Goal: Task Accomplishment & Management: Complete application form

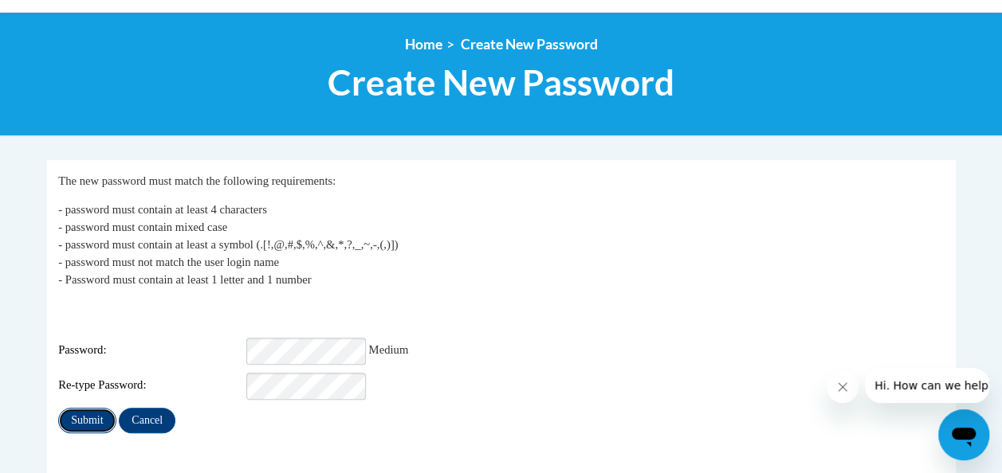
click at [84, 411] on input "Submit" at bounding box center [86, 421] width 57 height 26
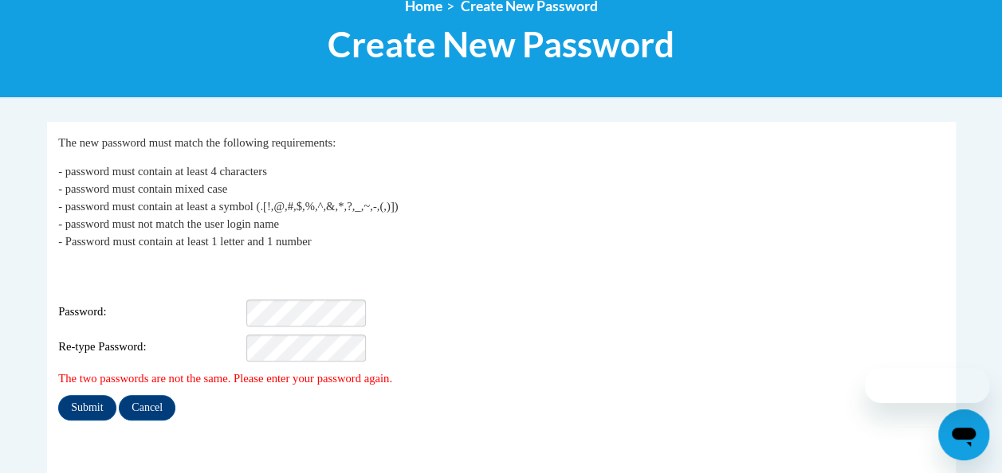
scroll to position [239, 0]
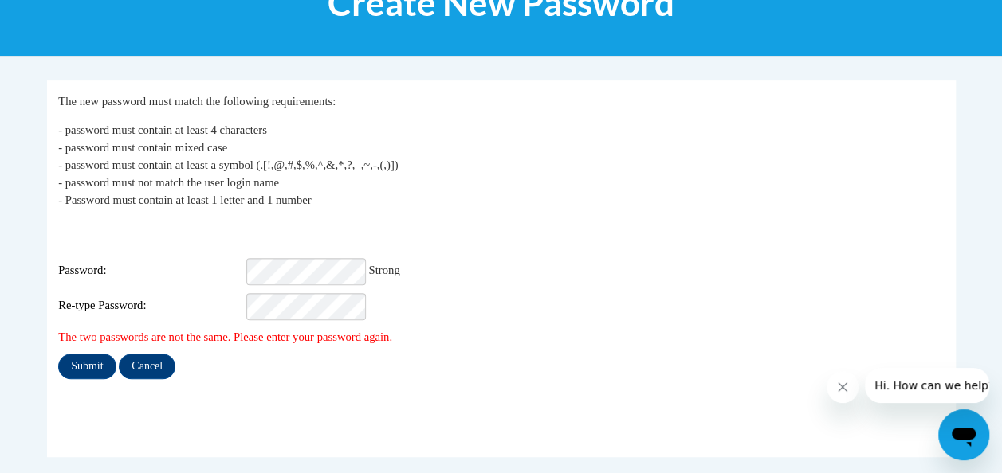
drag, startPoint x: 741, startPoint y: 298, endPoint x: 733, endPoint y: 303, distance: 9.3
click at [741, 298] on div "Re-type Password:" at bounding box center [500, 306] width 885 height 27
click at [92, 354] on input "Submit" at bounding box center [86, 367] width 57 height 26
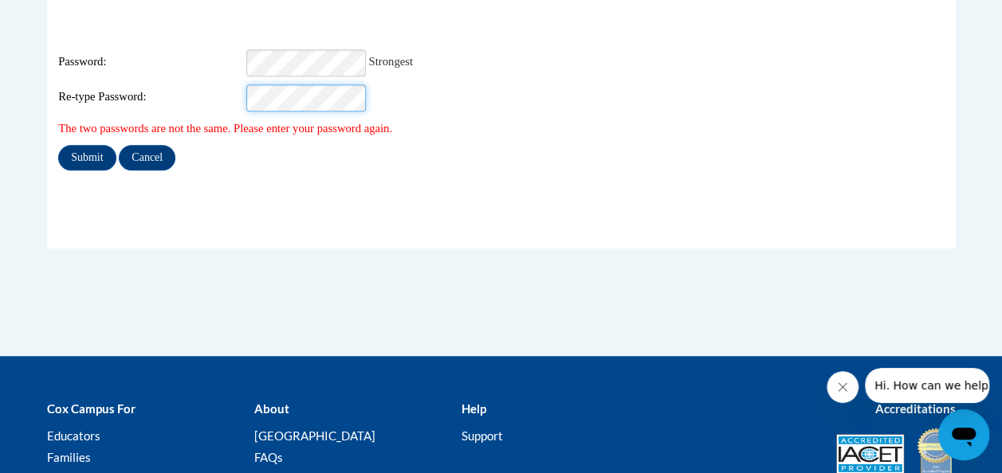
scroll to position [478, 0]
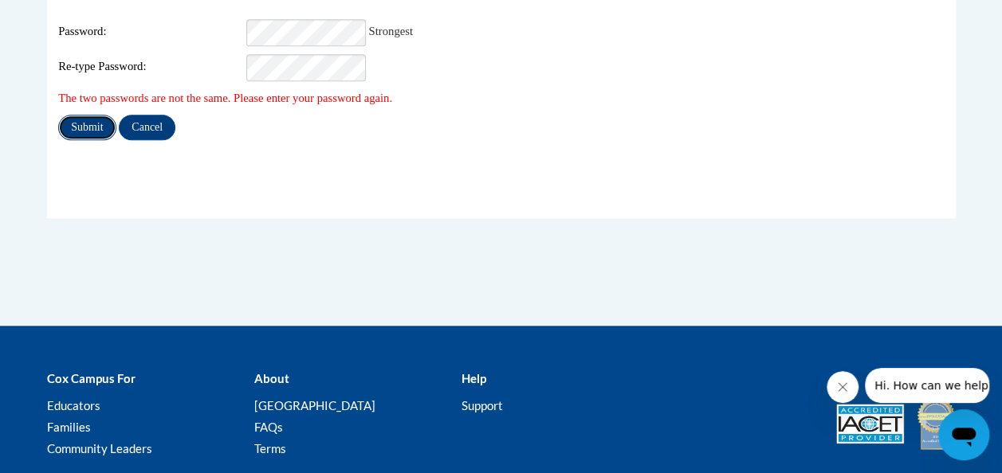
click at [99, 115] on input "Submit" at bounding box center [86, 128] width 57 height 26
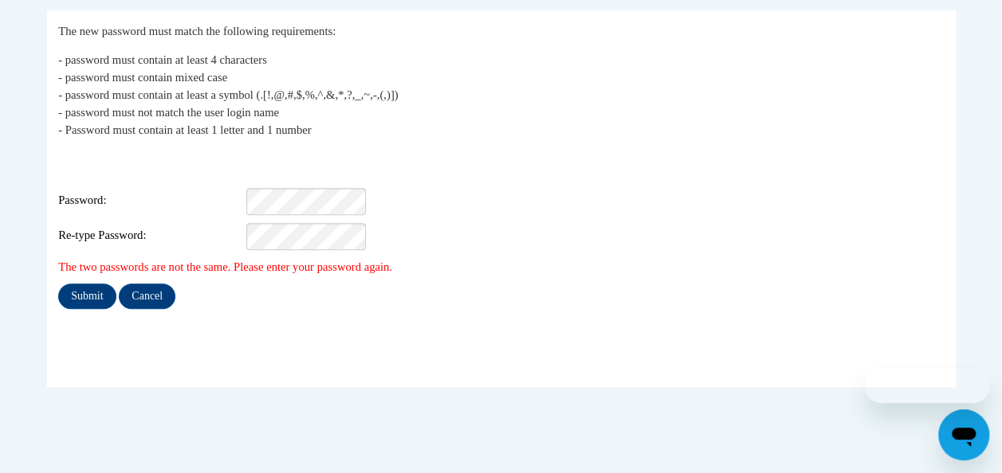
scroll to position [319, 0]
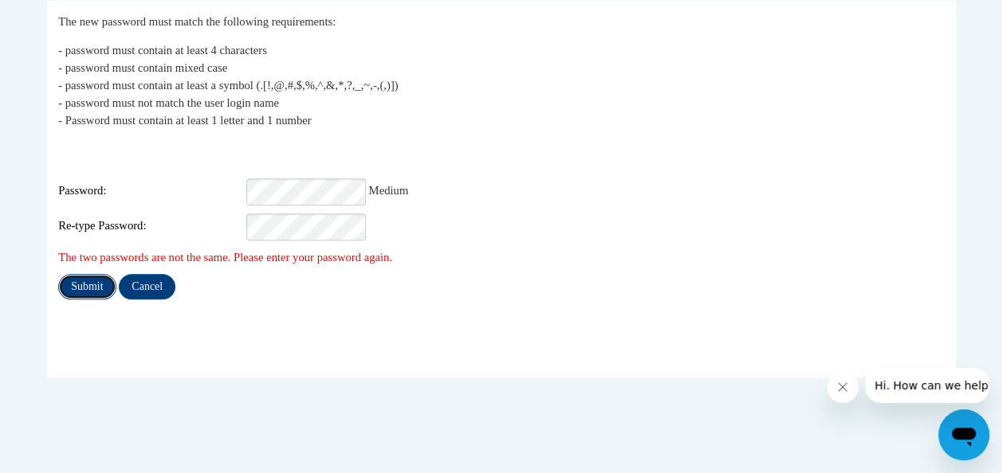
click at [82, 279] on input "Submit" at bounding box center [86, 287] width 57 height 26
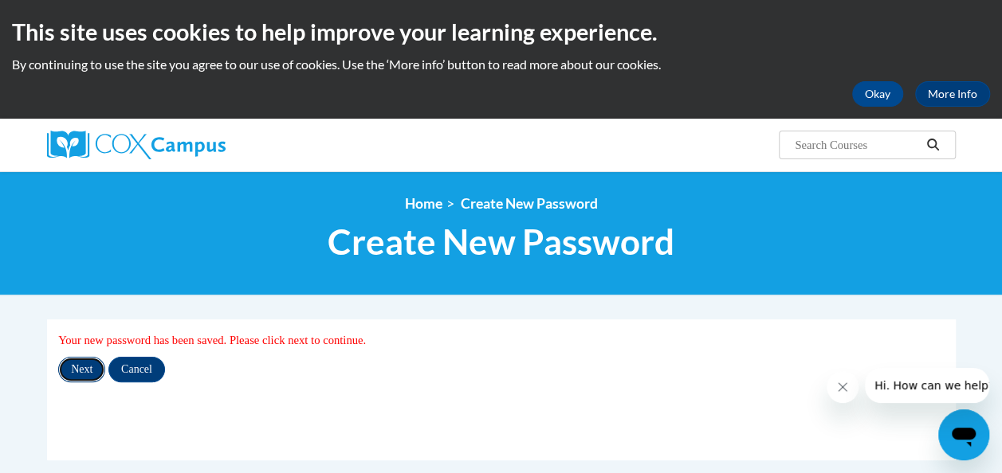
click at [87, 361] on input "Next" at bounding box center [81, 370] width 47 height 26
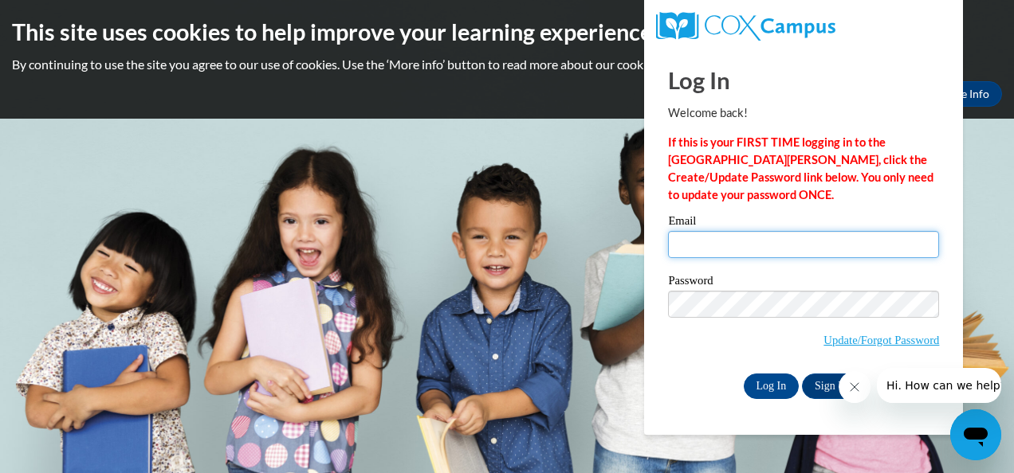
click at [717, 245] on input "Email" at bounding box center [803, 244] width 271 height 27
type input "[EMAIL_ADDRESS][DOMAIN_NAME]"
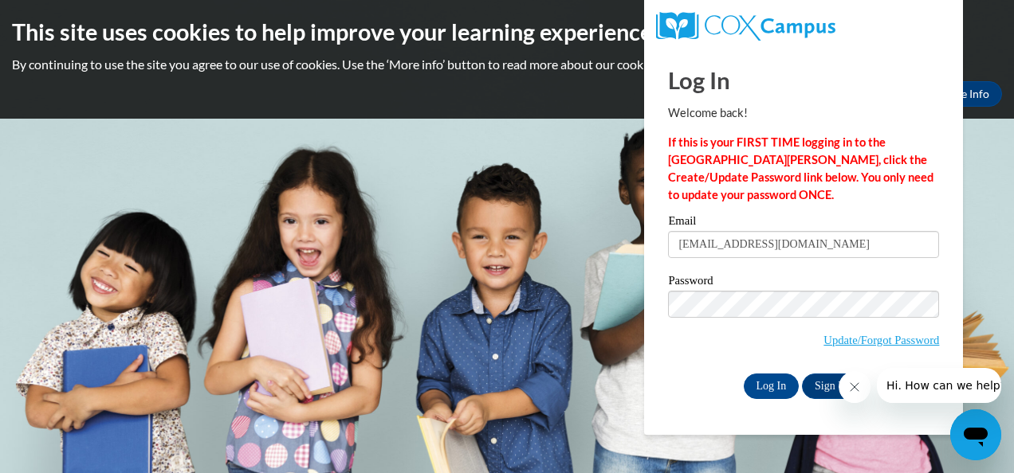
click at [638, 357] on body "This site uses cookies to help improve your learning experience. By continuing …" at bounding box center [507, 236] width 1014 height 473
click at [780, 387] on input "Log In" at bounding box center [772, 387] width 56 height 26
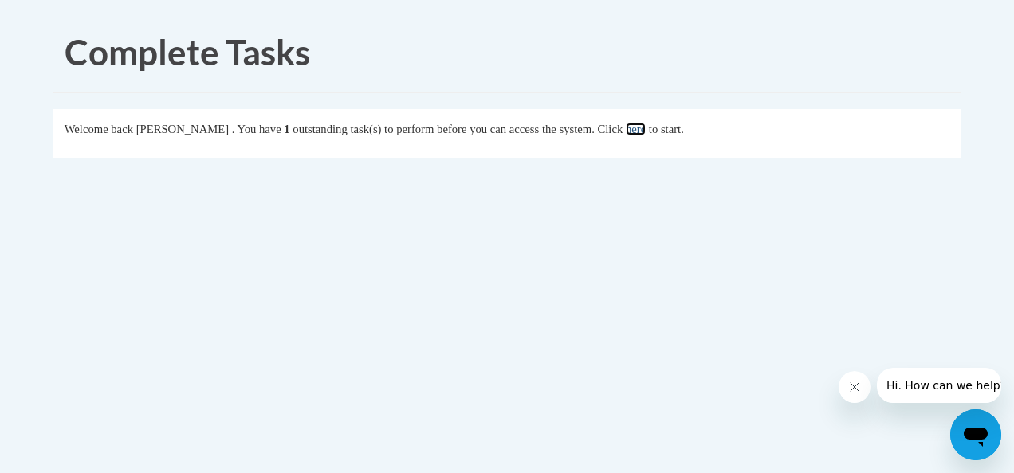
click at [646, 129] on link "here" at bounding box center [636, 129] width 20 height 13
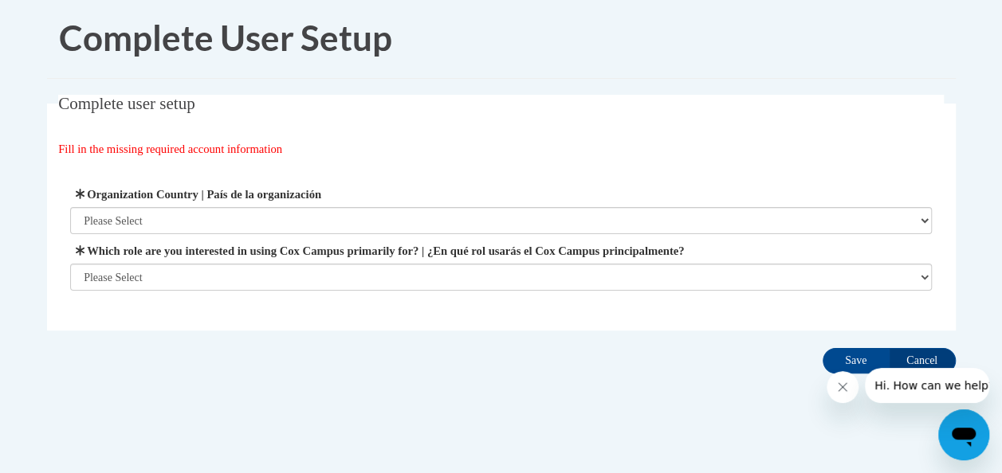
scroll to position [27, 0]
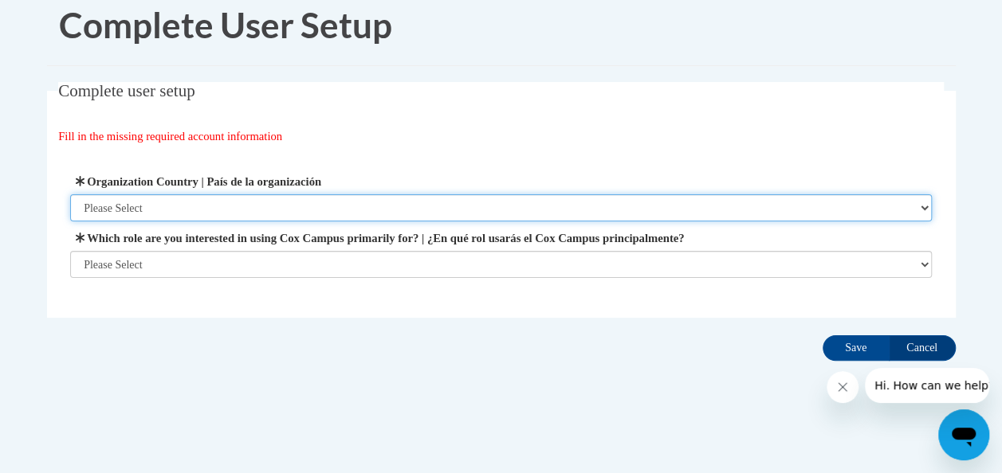
click at [344, 210] on select "Please Select United States | Estados Unidos Outside of the United States | Fue…" at bounding box center [501, 207] width 862 height 27
select select "ad49bcad-a171-4b2e-b99c-48b446064914"
click at [70, 194] on select "Please Select United States | Estados Unidos Outside of the United States | Fue…" at bounding box center [501, 207] width 862 height 27
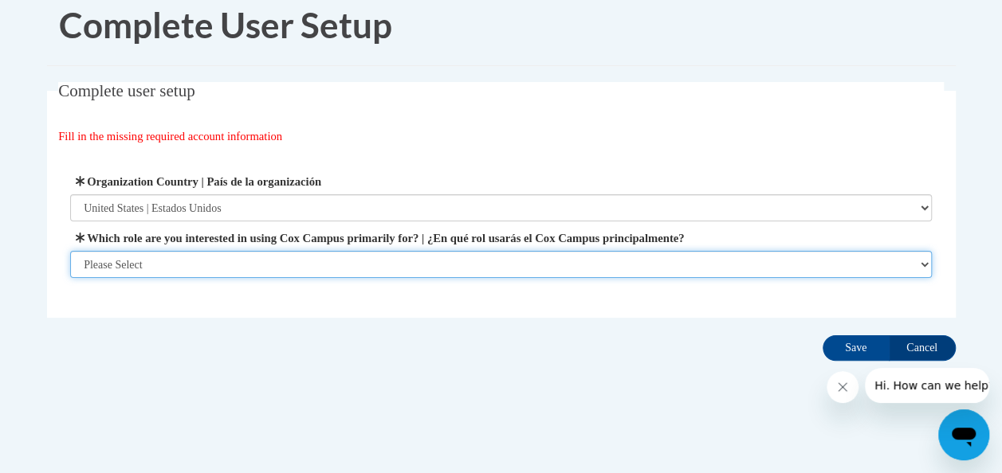
click at [270, 261] on select "Please Select College/University | Colegio/Universidad Community/Nonprofit Part…" at bounding box center [501, 264] width 862 height 27
select select "fbf2d438-af2f-41f8-98f1-81c410e29de3"
click at [70, 278] on select "Please Select College/University | Colegio/Universidad Community/Nonprofit Part…" at bounding box center [501, 264] width 862 height 27
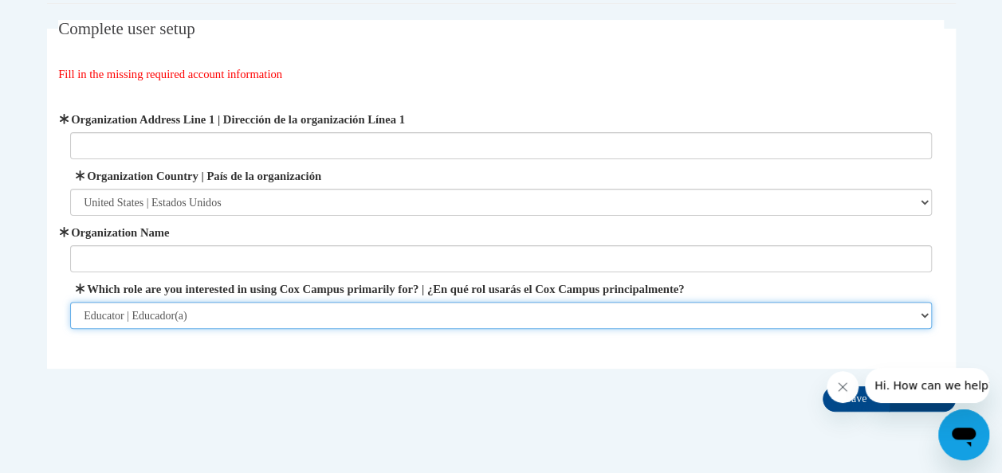
scroll to position [107, 0]
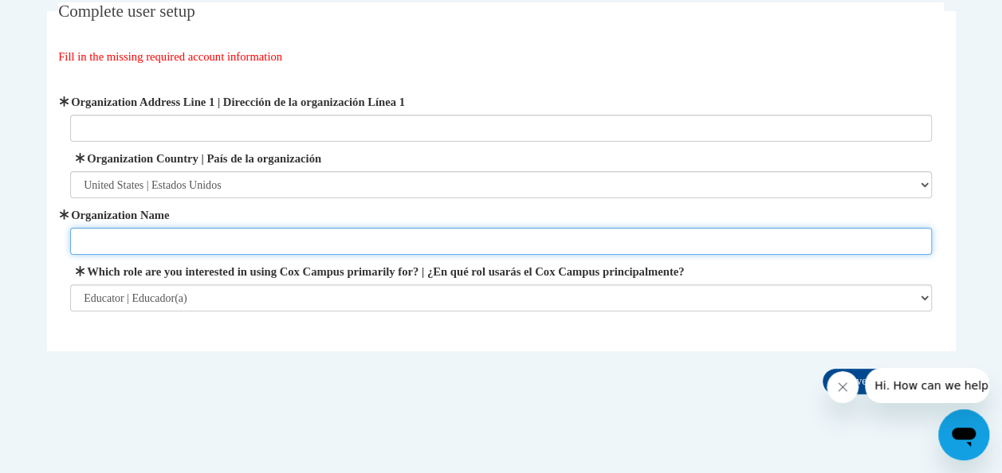
click at [316, 249] on input "Organization Name" at bounding box center [501, 241] width 862 height 27
type input "The Goddard School in Marriottsville"
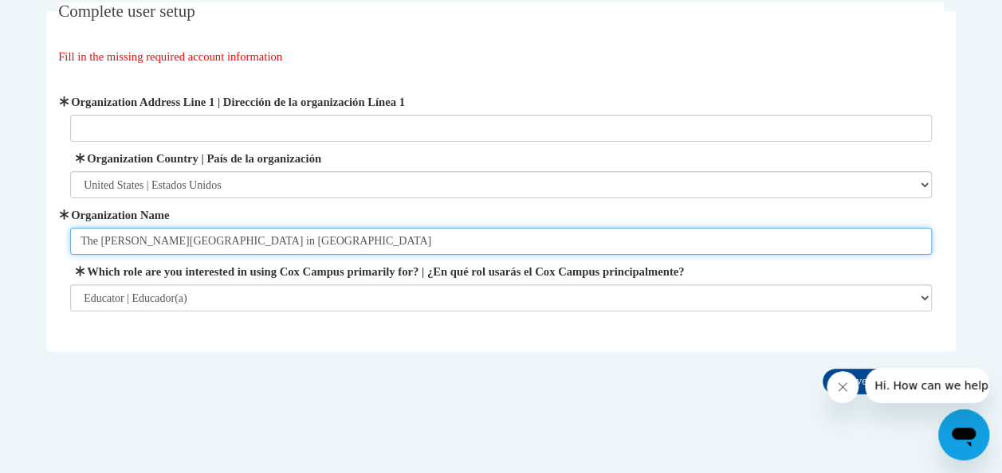
type input "2200 BRIGHTON RUN CT"
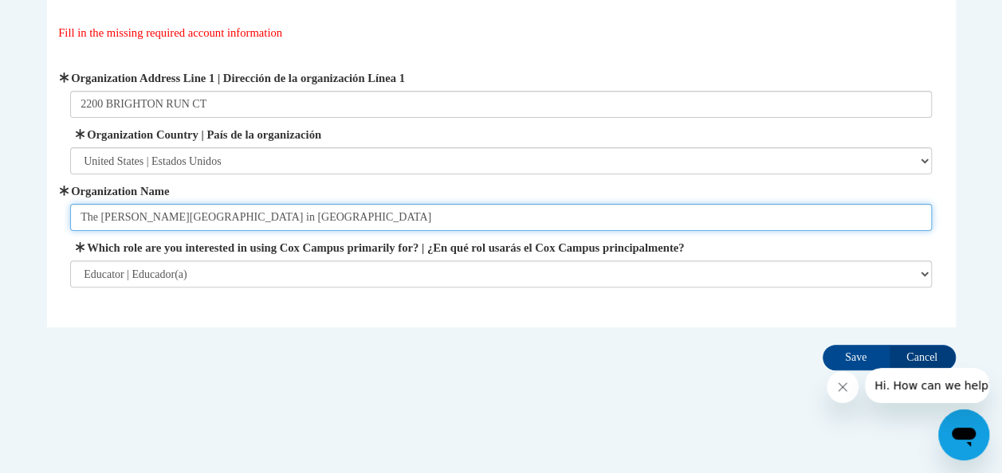
scroll to position [140, 0]
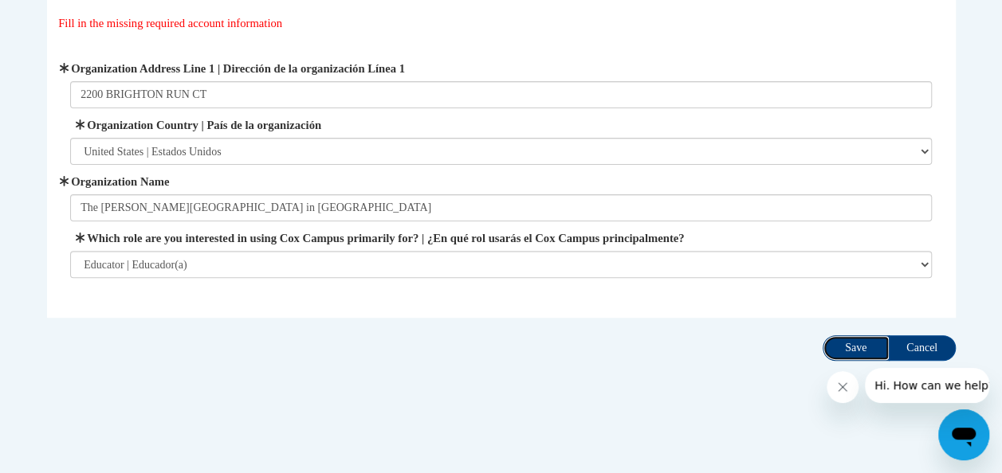
click at [854, 352] on input "Save" at bounding box center [856, 349] width 67 height 26
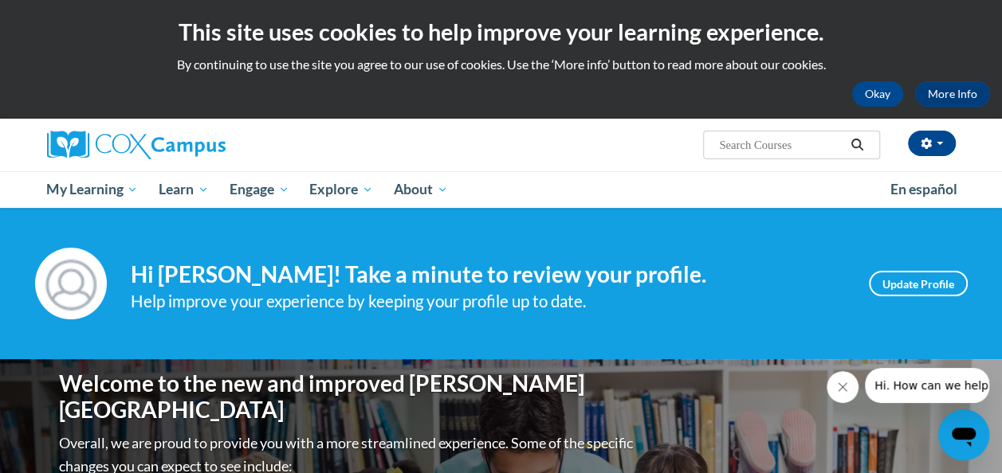
click at [806, 145] on input "Search..." at bounding box center [781, 144] width 128 height 19
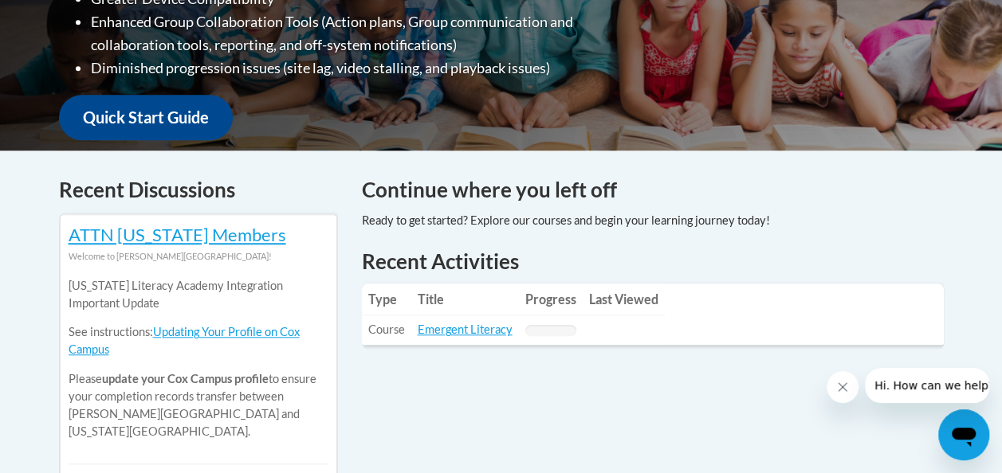
scroll to position [558, 0]
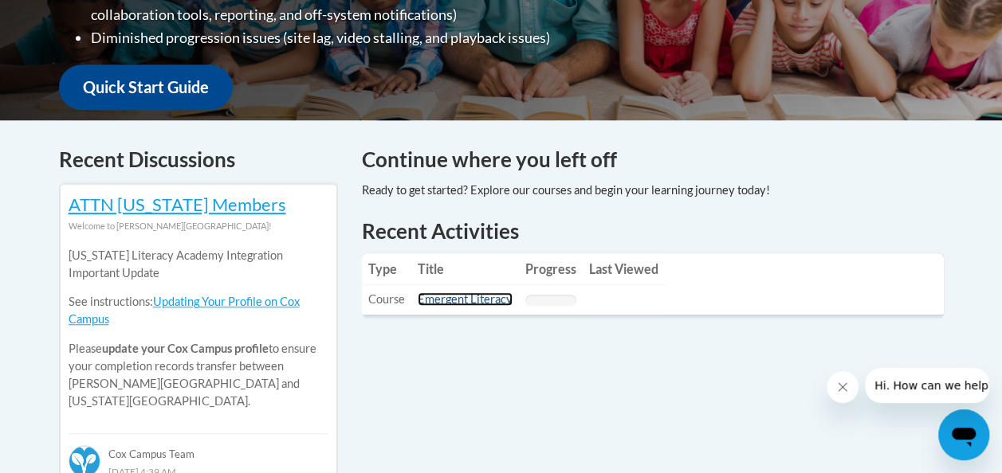
click at [459, 298] on link "Emergent Literacy" at bounding box center [465, 300] width 95 height 14
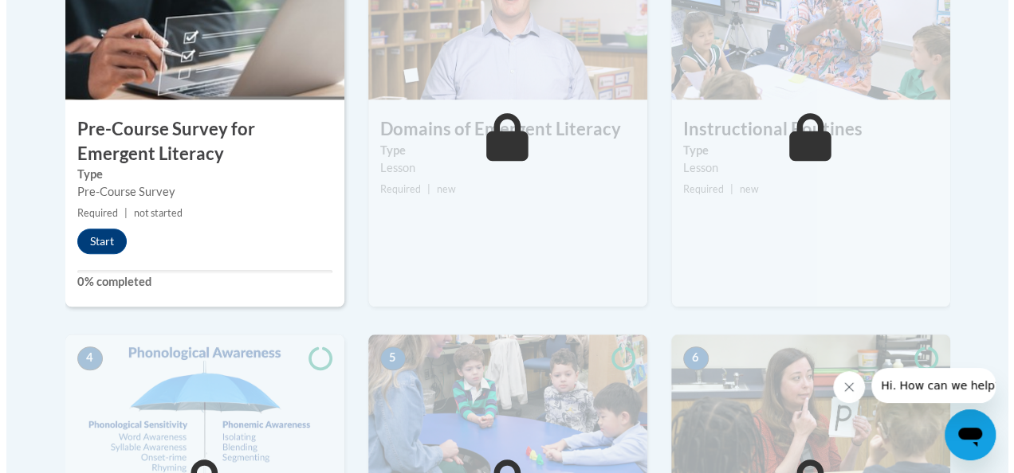
scroll to position [638, 0]
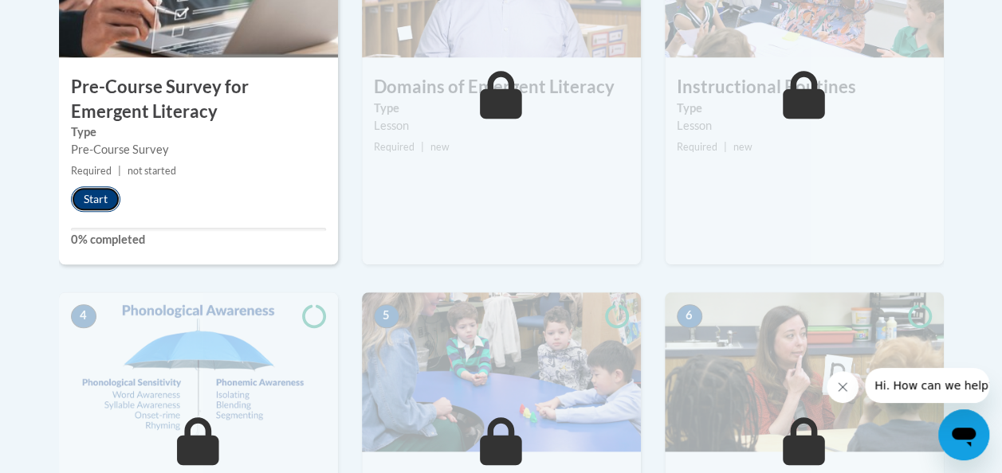
click at [96, 199] on button "Start" at bounding box center [95, 199] width 49 height 26
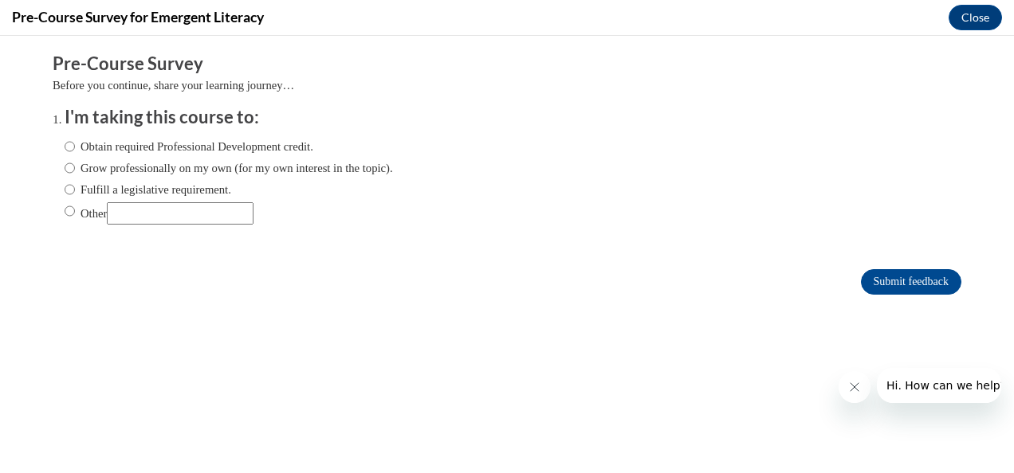
scroll to position [0, 0]
click at [65, 147] on input "Obtain required Professional Development credit." at bounding box center [70, 147] width 10 height 18
radio input "true"
click at [885, 293] on input "Submit feedback" at bounding box center [911, 282] width 100 height 26
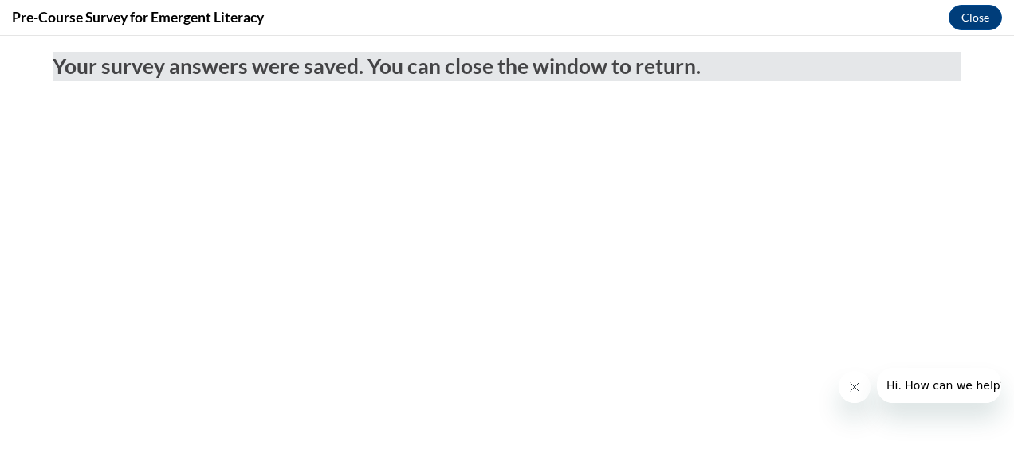
click at [852, 380] on button "Close message from company" at bounding box center [854, 387] width 32 height 32
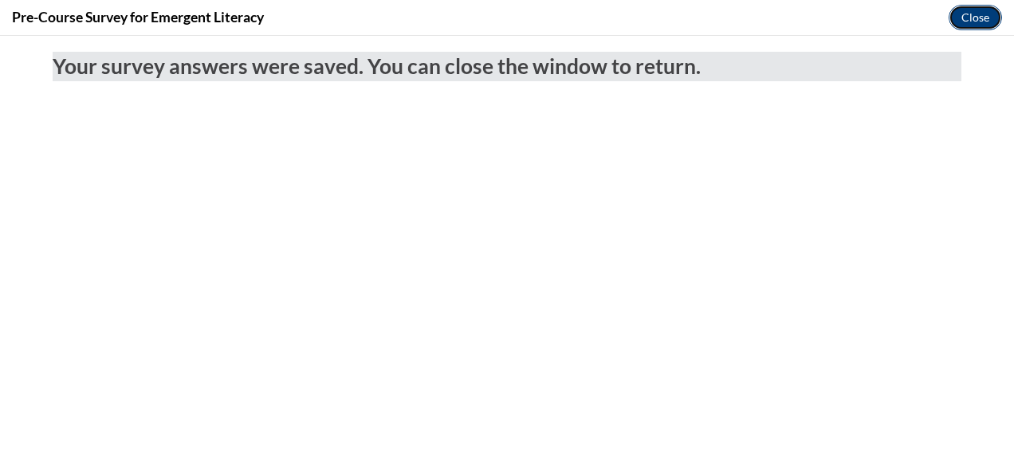
click at [978, 18] on button "Close" at bounding box center [974, 18] width 53 height 26
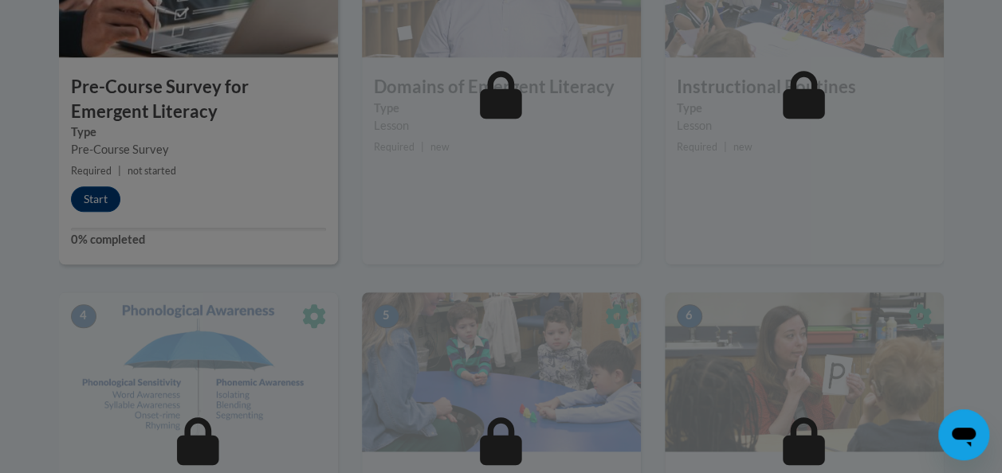
click at [96, 203] on div at bounding box center [501, 236] width 1002 height 473
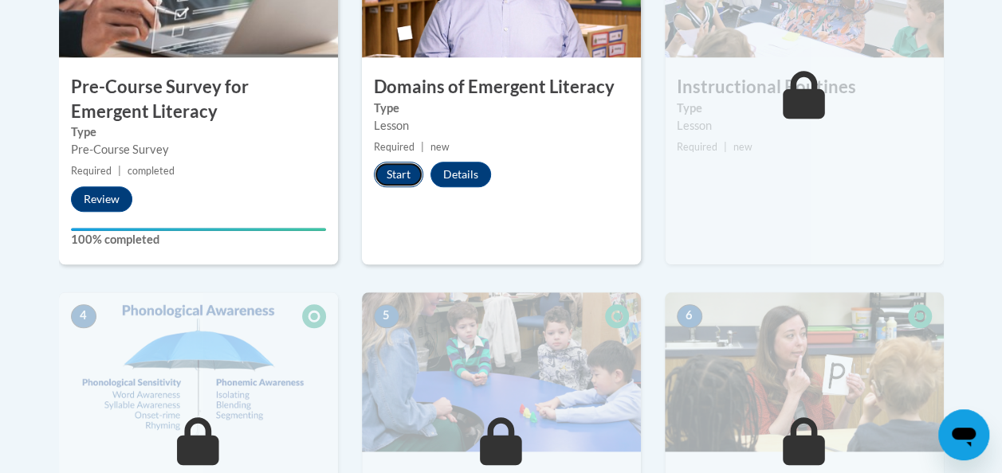
click at [410, 174] on button "Start" at bounding box center [398, 175] width 49 height 26
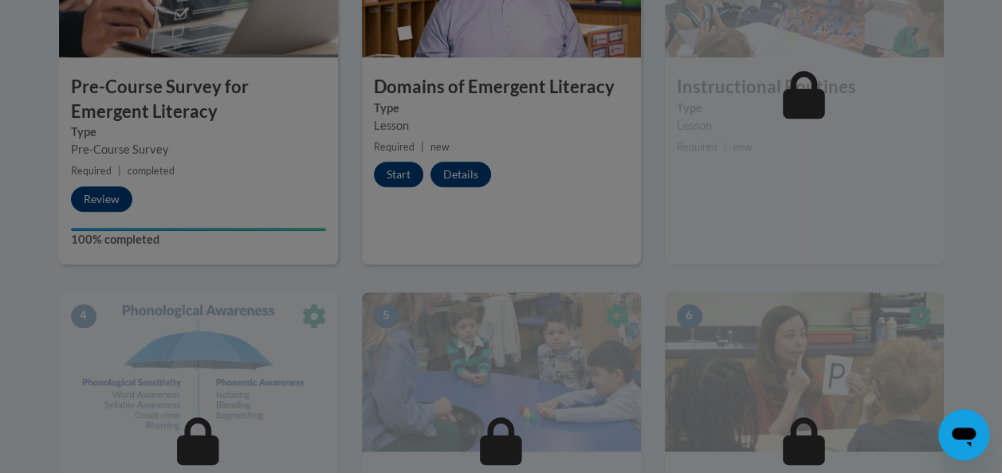
click at [398, 175] on div at bounding box center [501, 49] width 885 height 303
click at [395, 175] on div at bounding box center [501, 49] width 885 height 303
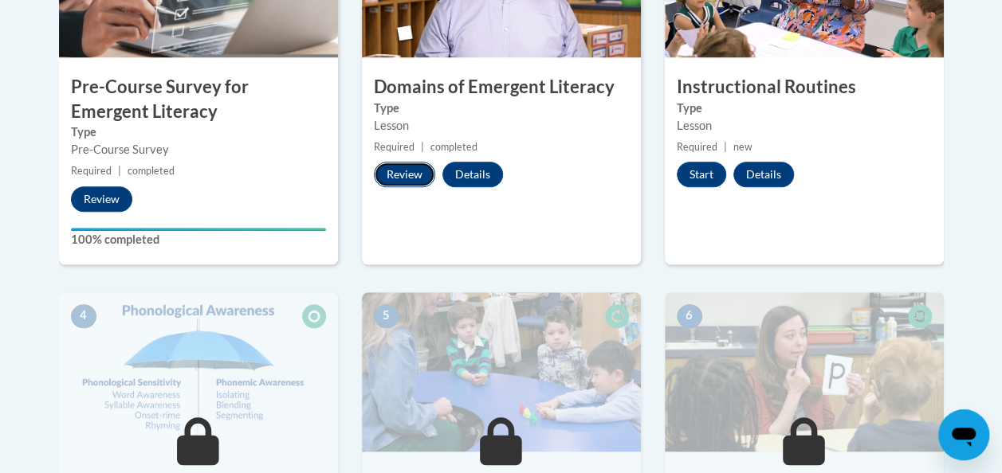
click at [393, 169] on button "Review" at bounding box center [404, 175] width 61 height 26
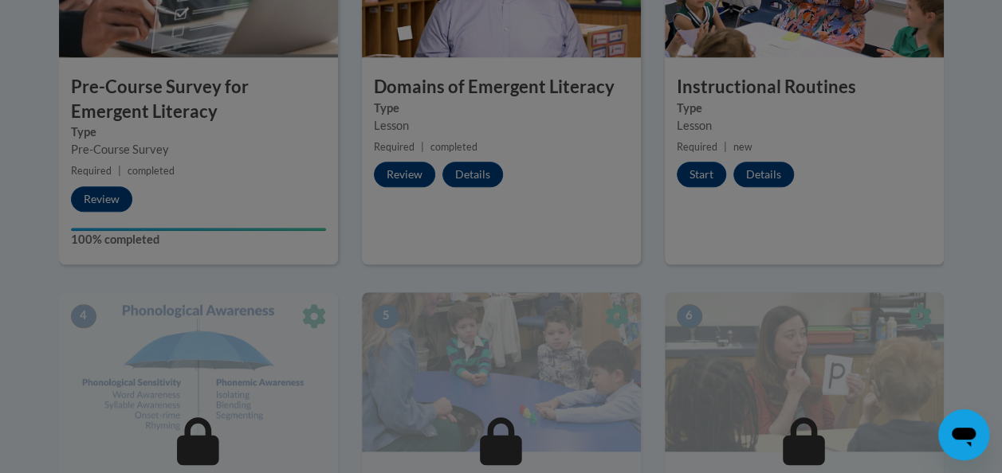
click at [703, 175] on div at bounding box center [501, 49] width 885 height 303
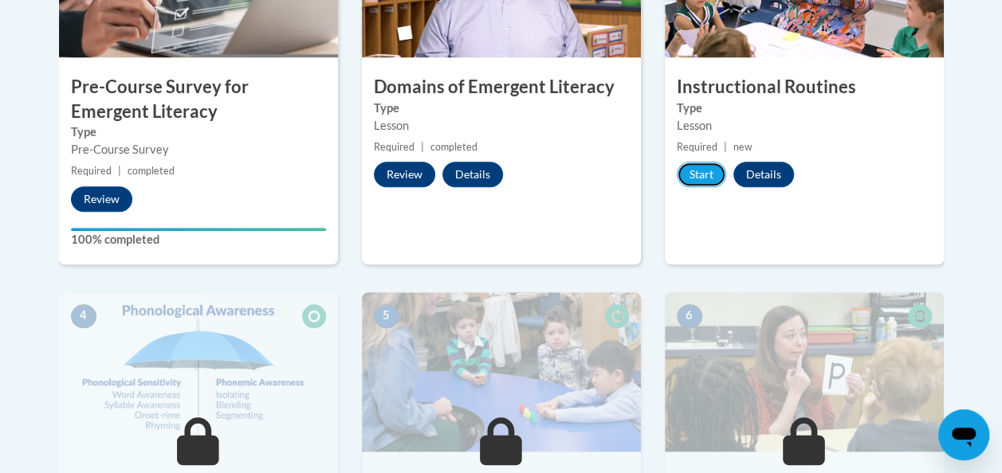
click at [703, 175] on button "Start" at bounding box center [701, 175] width 49 height 26
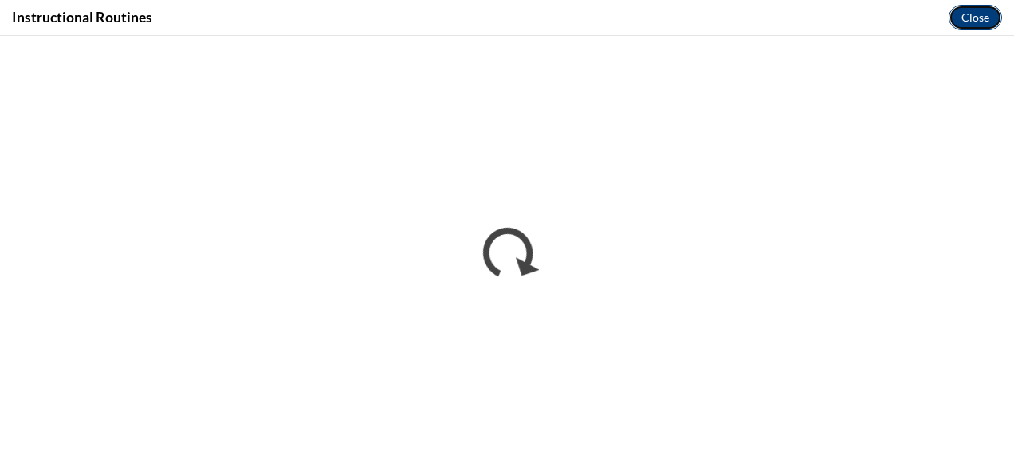
click at [977, 18] on button "Close" at bounding box center [974, 18] width 53 height 26
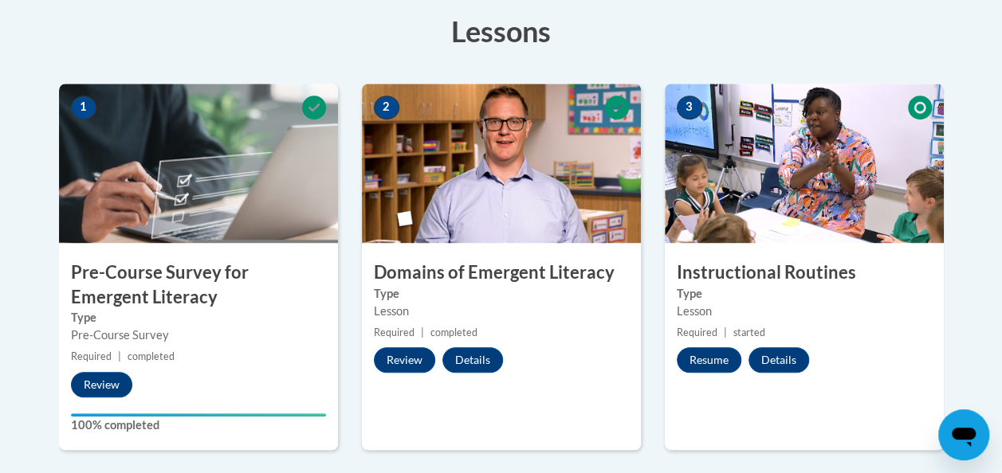
scroll to position [428, 0]
